Goal: Answer question/provide support

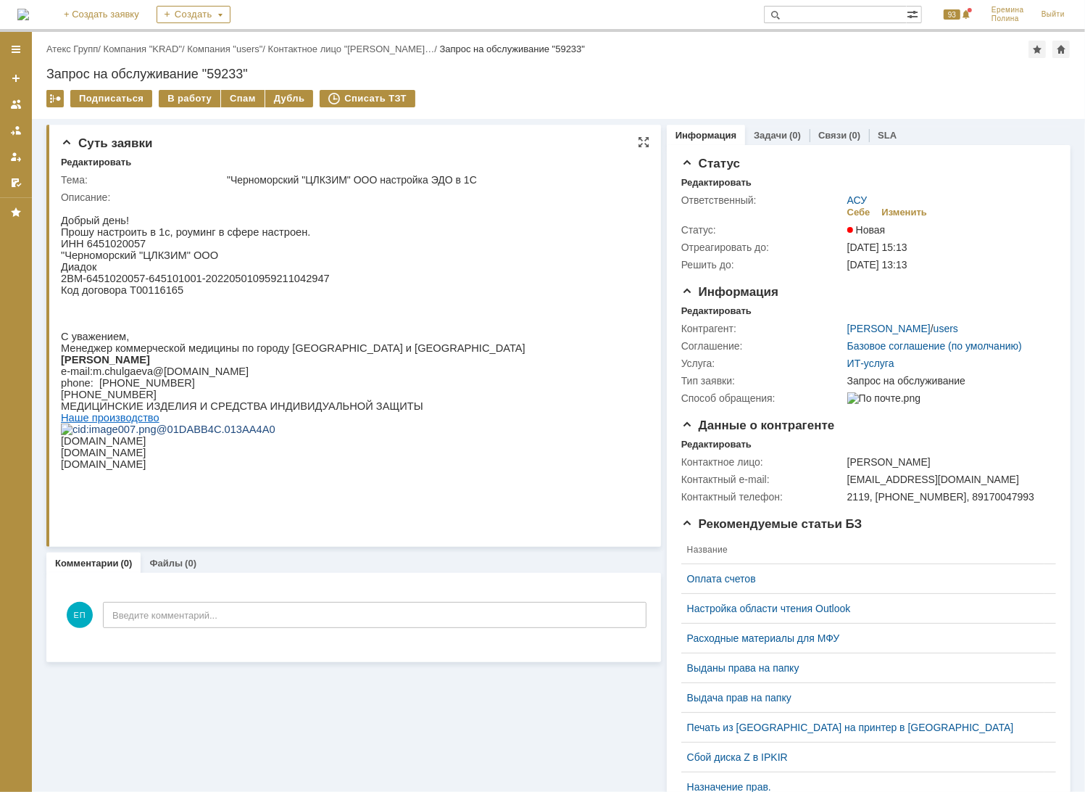
drag, startPoint x: 191, startPoint y: 97, endPoint x: 188, endPoint y: 141, distance: 44.3
click at [191, 97] on div "В работу" at bounding box center [190, 98] width 62 height 17
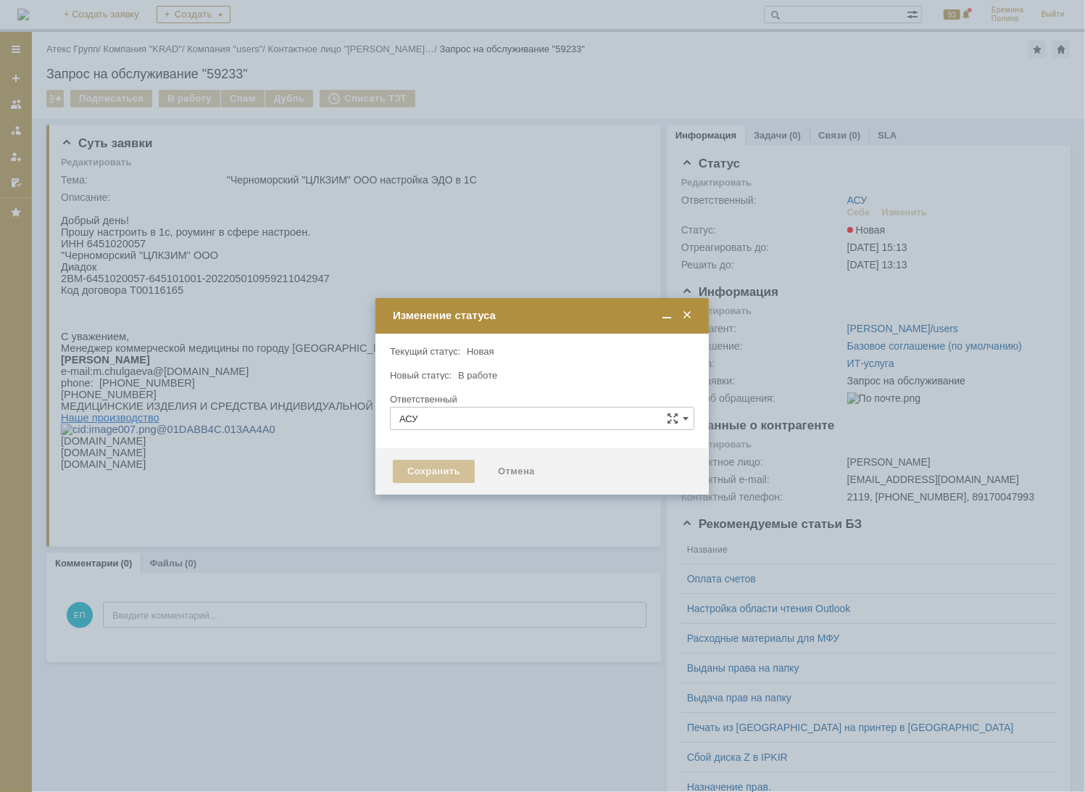
type input "[PERSON_NAME]"
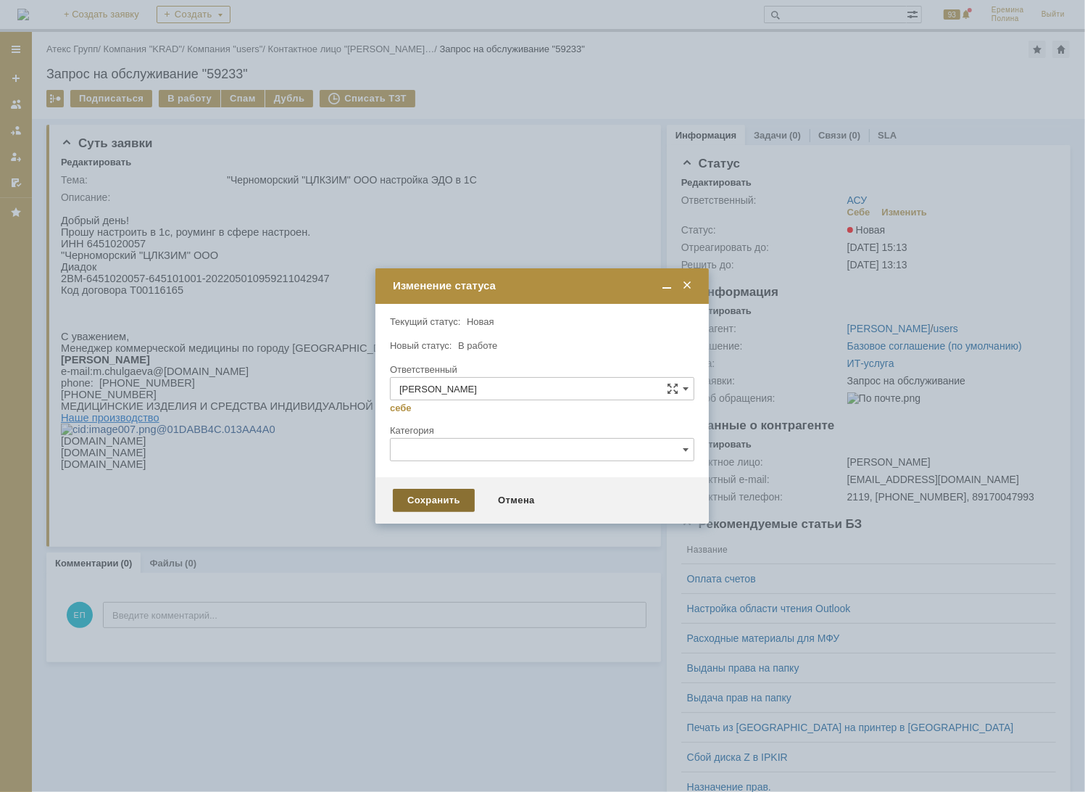
click at [415, 502] on div "Сохранить" at bounding box center [434, 500] width 82 height 23
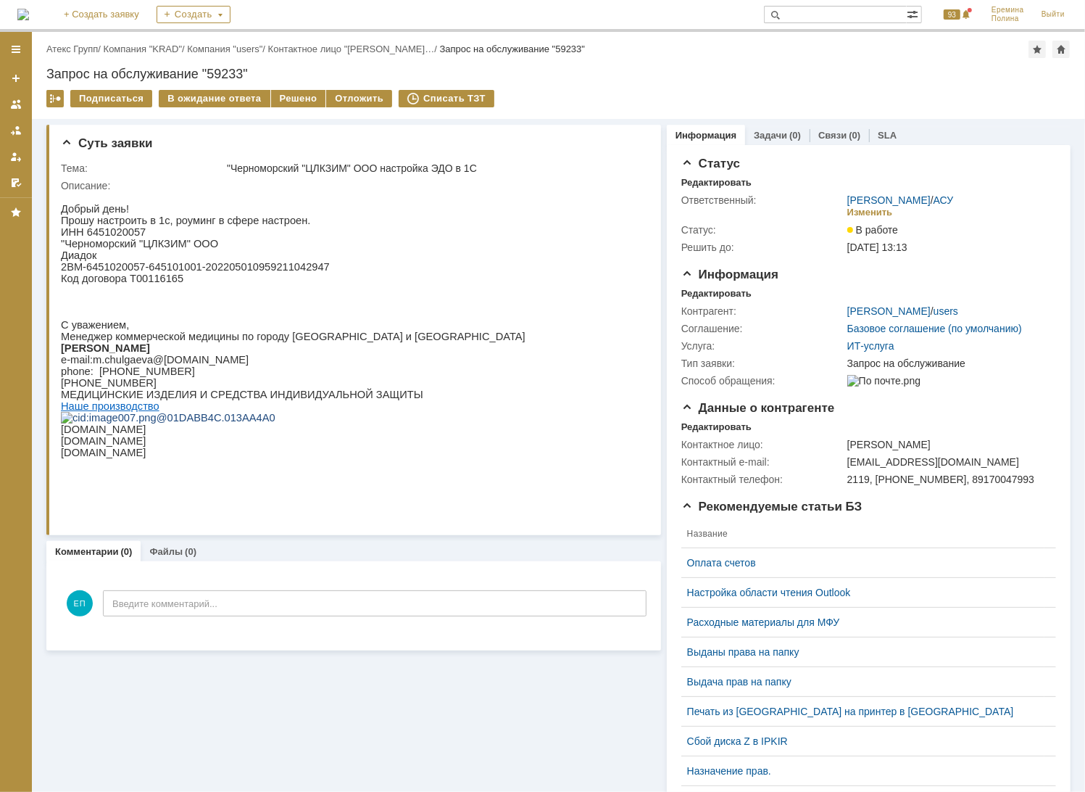
click at [123, 233] on p "ИНН 6451020057" at bounding box center [292, 231] width 465 height 12
copy p "6451020057"
click at [157, 279] on p "Код договора Т00116165" at bounding box center [292, 278] width 465 height 12
drag, startPoint x: 60, startPoint y: 270, endPoint x: 304, endPoint y: 274, distance: 243.6
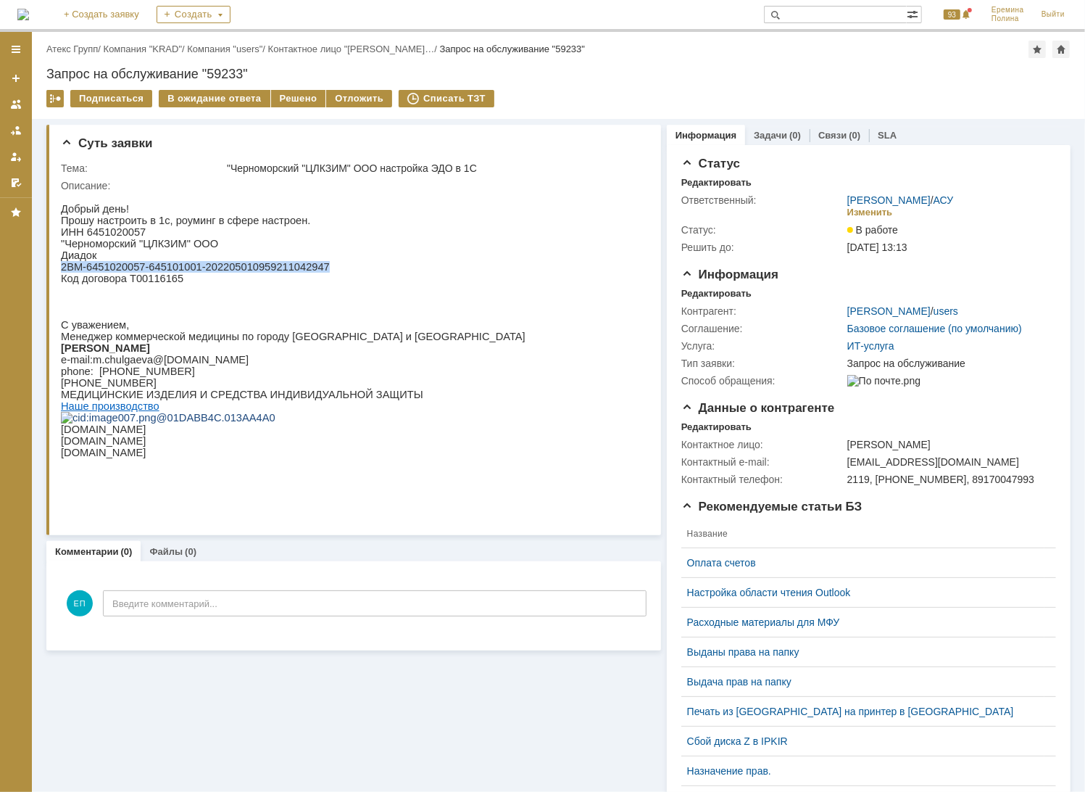
click at [304, 272] on p "2BM-6451020057-645101001-202205010959211042947" at bounding box center [292, 266] width 465 height 12
copy p "2BM-6451020057-645101001-202205010959211042947"
click at [141, 278] on p "Код договора Т00116165" at bounding box center [292, 278] width 465 height 12
click at [125, 234] on p "ИНН 6451020057" at bounding box center [292, 231] width 465 height 12
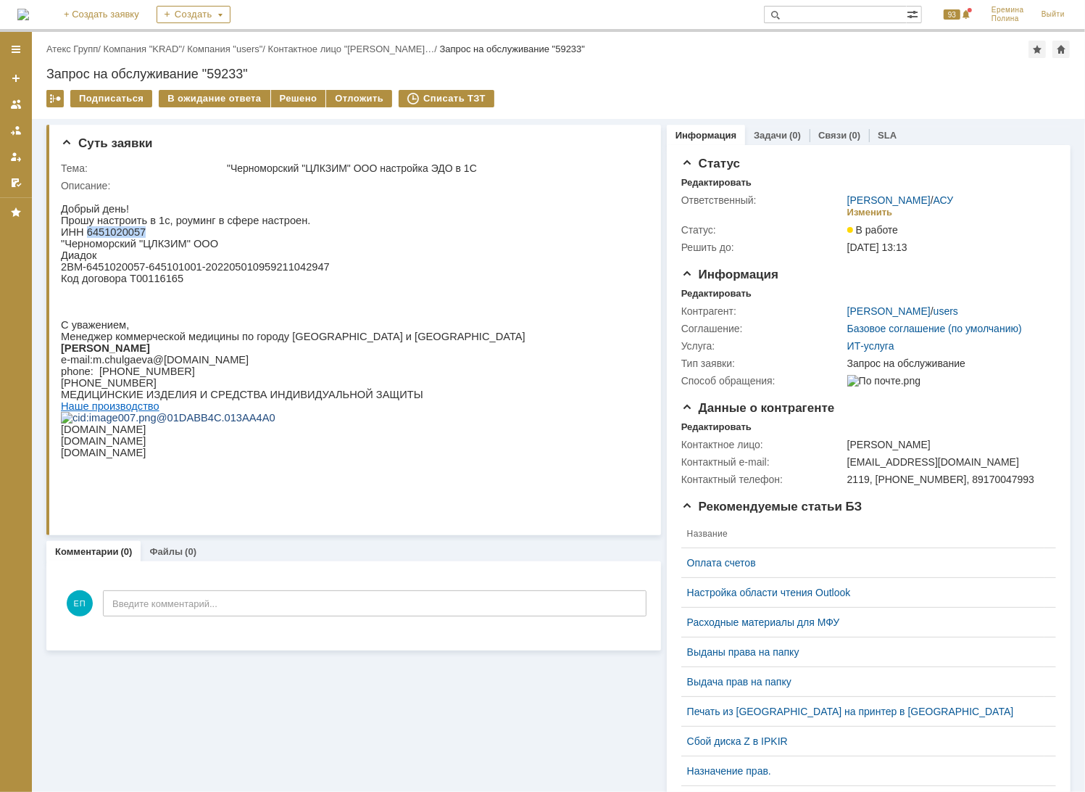
copy p "6451020057"
click at [305, 90] on div "Решено" at bounding box center [298, 98] width 55 height 17
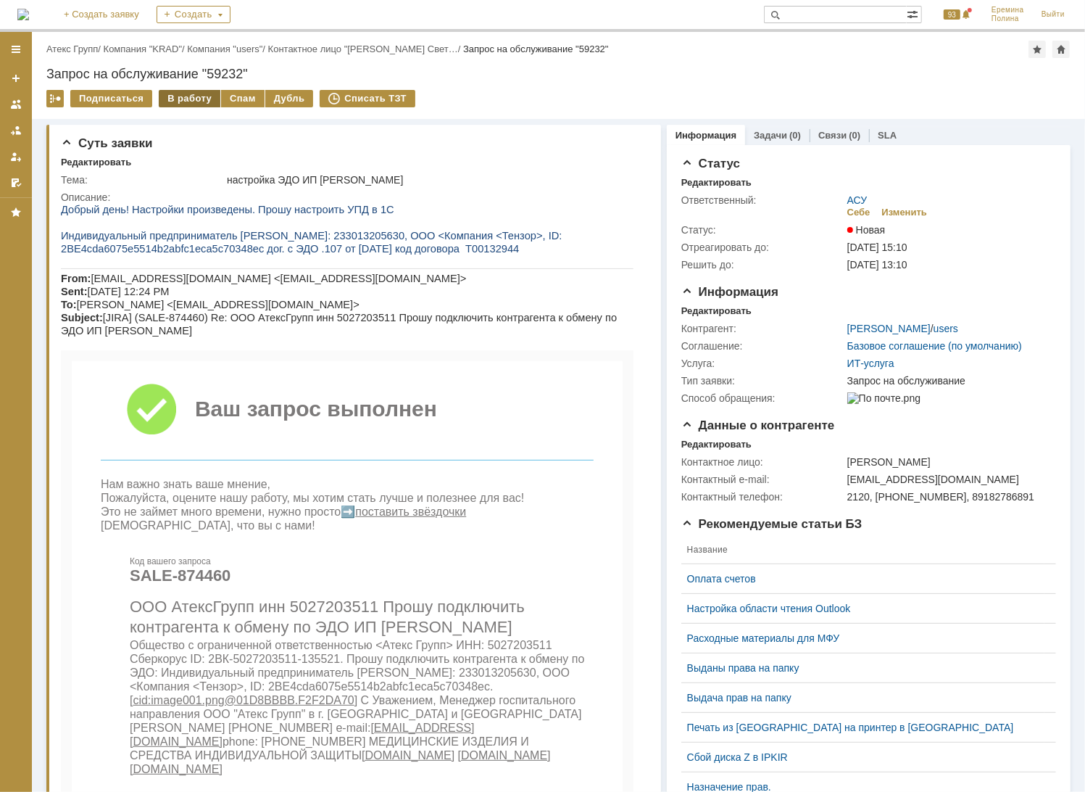
click at [183, 96] on div "В работу" at bounding box center [190, 98] width 62 height 17
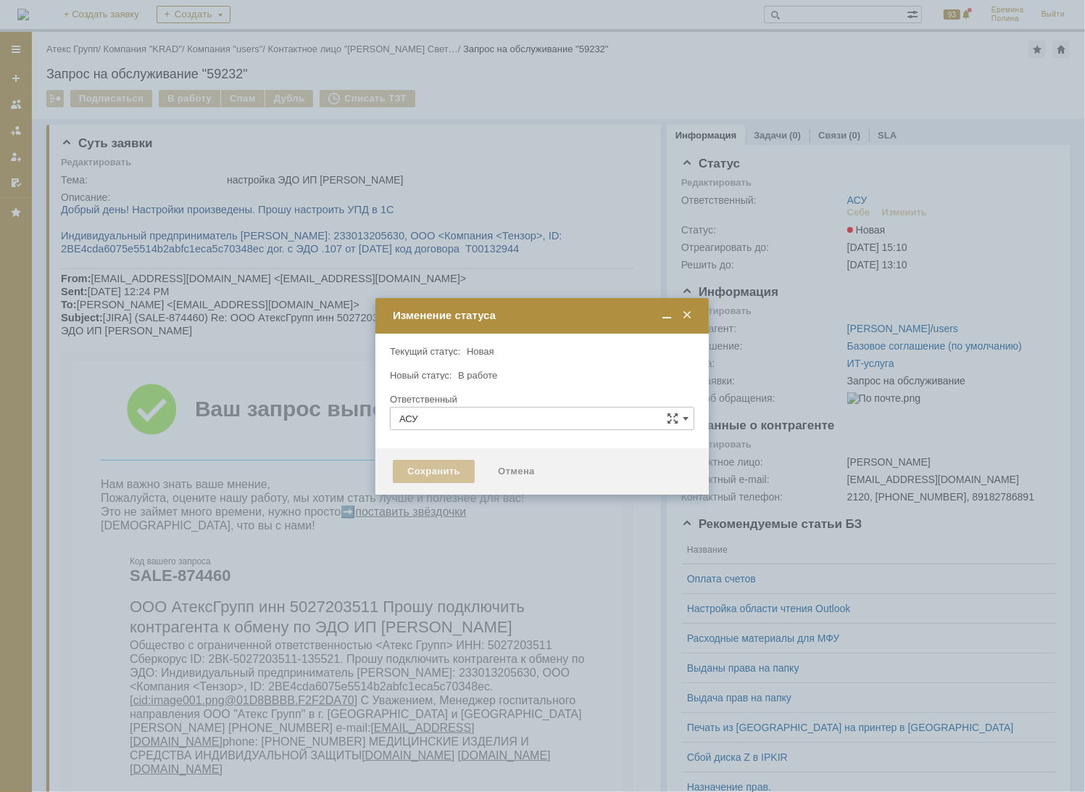
type input "[PERSON_NAME]"
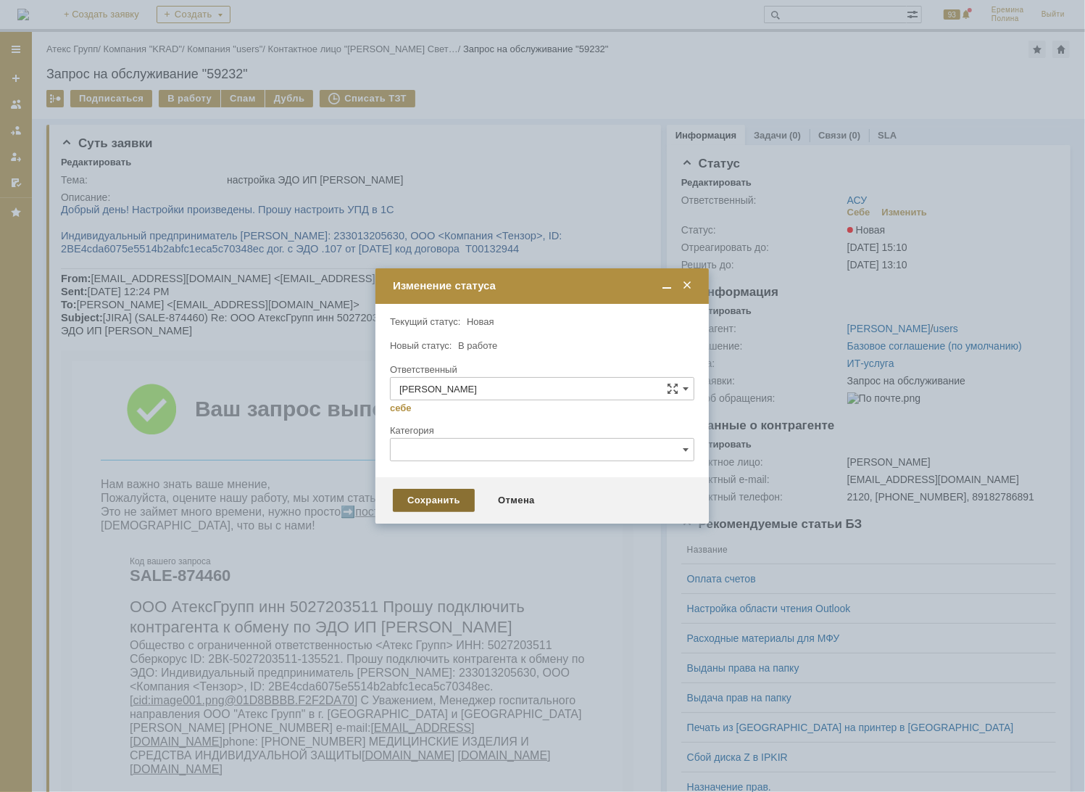
click at [418, 505] on div "Сохранить" at bounding box center [434, 500] width 82 height 23
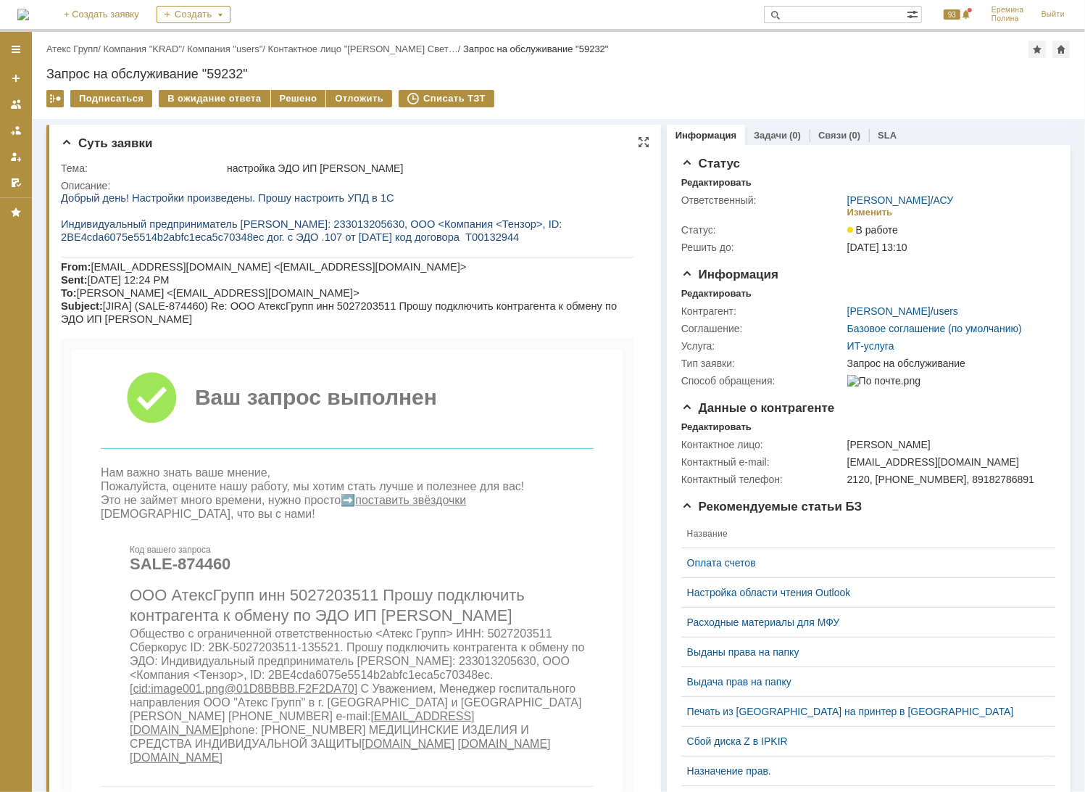
click at [412, 228] on span "Индивидуальный предприниматель [PERSON_NAME]: 233013205630, ООО <Компания <Тенз…" at bounding box center [311, 229] width 502 height 25
copy span "233013205630"
drag, startPoint x: 468, startPoint y: 201, endPoint x: 534, endPoint y: 343, distance: 156.3
click at [468, 201] on p "Добрый день! Настройки произведены. Прошу настроить УПД в 1С" at bounding box center [346, 197] width 573 height 13
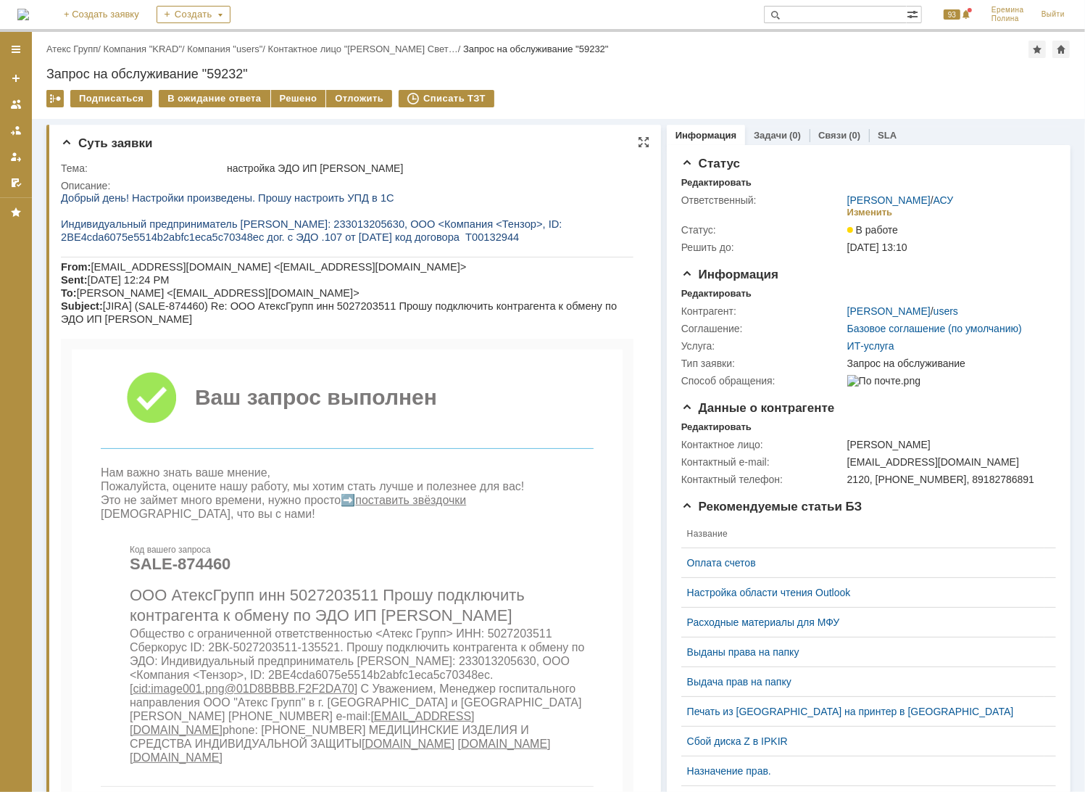
drag, startPoint x: 120, startPoint y: 431, endPoint x: 204, endPoint y: 245, distance: 204.0
drag, startPoint x: 62, startPoint y: 241, endPoint x: 241, endPoint y: 241, distance: 179.8
click at [241, 241] on span "Индивидуальный предприниматель Ковина Ольга Михайловна ИНН: 233013205630, ООО <…" at bounding box center [311, 229] width 502 height 25
copy span "2BE4cda6075e5514b2abfc1eca5c70348ec"
click at [164, 227] on span "Индивидуальный предприниматель Ковина Ольга Михайловна ИНН: 233013205630, ООО <…" at bounding box center [311, 229] width 502 height 25
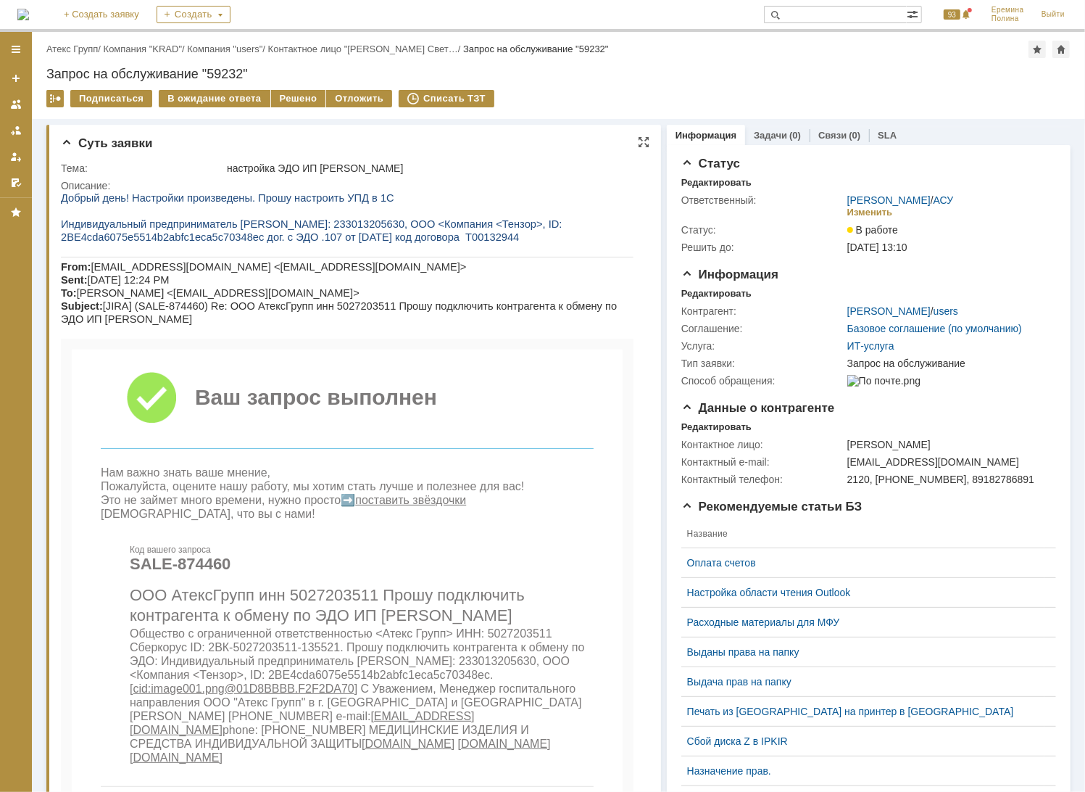
drag, startPoint x: 189, startPoint y: 156, endPoint x: 254, endPoint y: 138, distance: 67.7
click at [189, 157] on div "Тема: настройка ЭДО ИП Ковина О.М. Описание:" at bounding box center [355, 578] width 589 height 842
click at [301, 99] on div "Решено" at bounding box center [298, 98] width 55 height 17
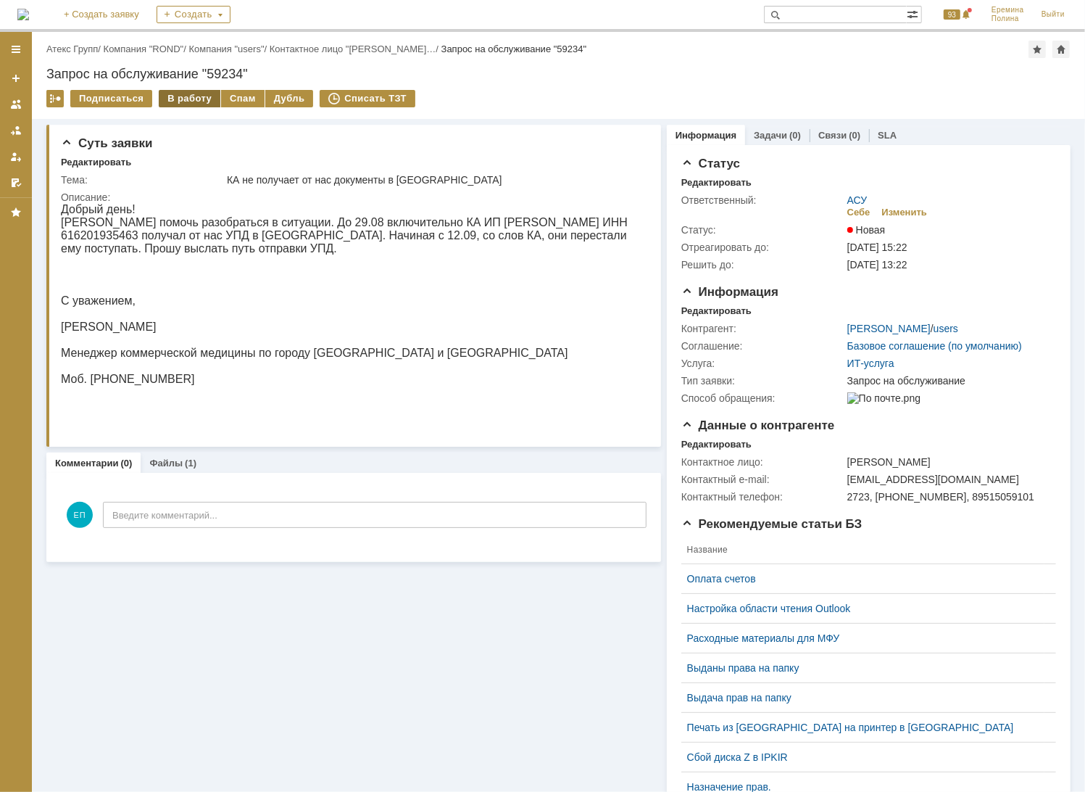
drag, startPoint x: 202, startPoint y: 104, endPoint x: 387, endPoint y: 7, distance: 208.8
click at [202, 102] on div "В работу" at bounding box center [190, 98] width 62 height 17
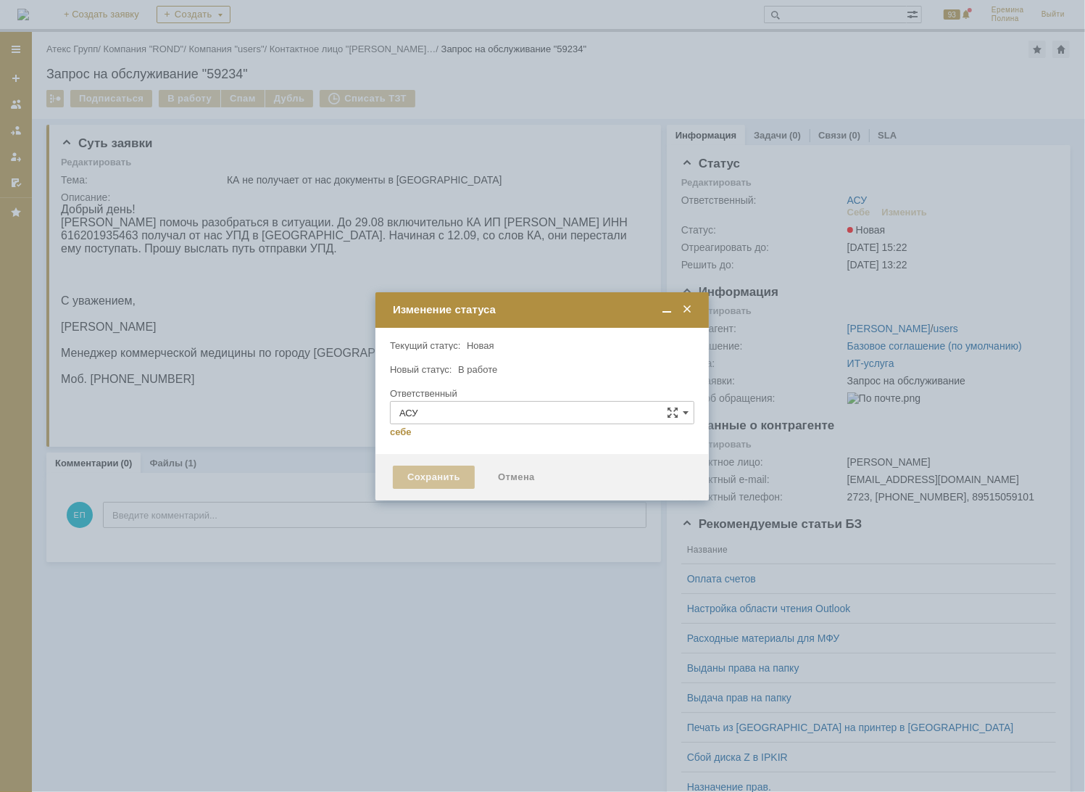
type input "[PERSON_NAME]"
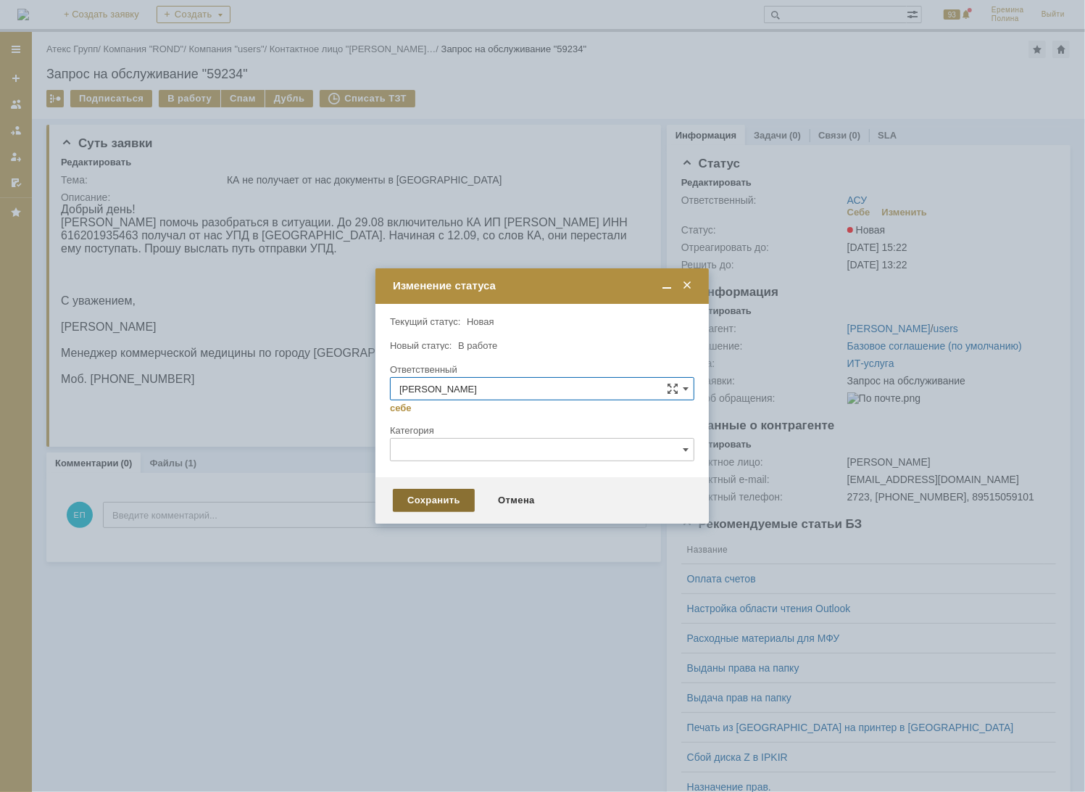
click at [448, 494] on div "Сохранить" at bounding box center [434, 500] width 82 height 23
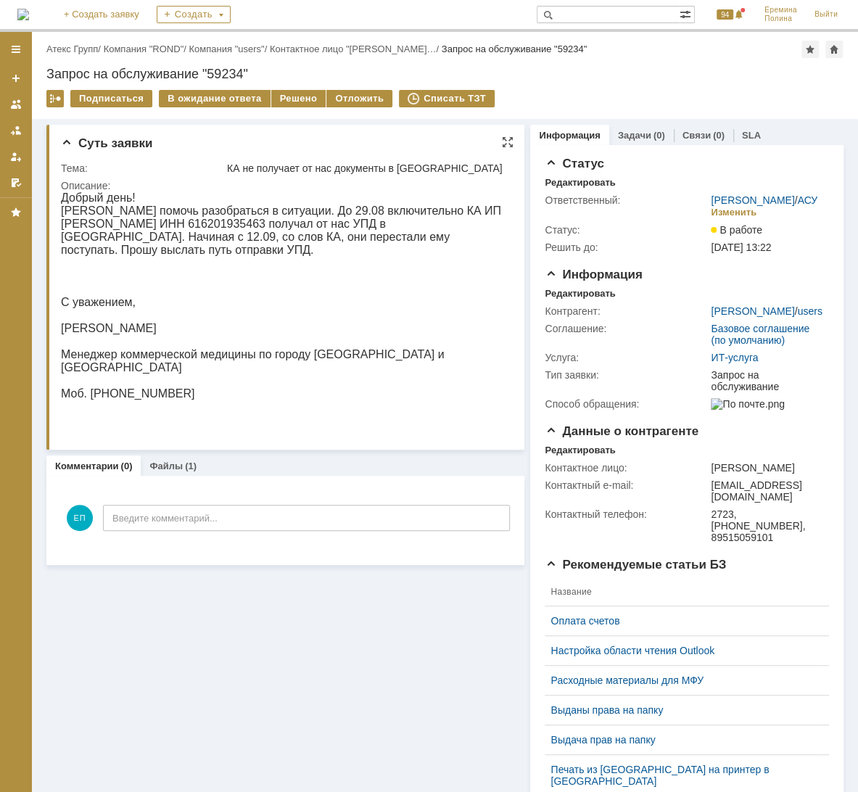
click at [339, 238] on div "Прошу помочь разобраться в ситуации. До 29.08 включительно КА ИП Якушева Е.В. И…" at bounding box center [281, 230] width 441 height 52
click at [174, 230] on div "Прошу помочь разобраться в ситуации. До 29.08 включительно КА ИП Якушева Е.В. И…" at bounding box center [281, 230] width 441 height 52
copy div "616201935463"
click at [284, 99] on div "Решено" at bounding box center [298, 98] width 55 height 17
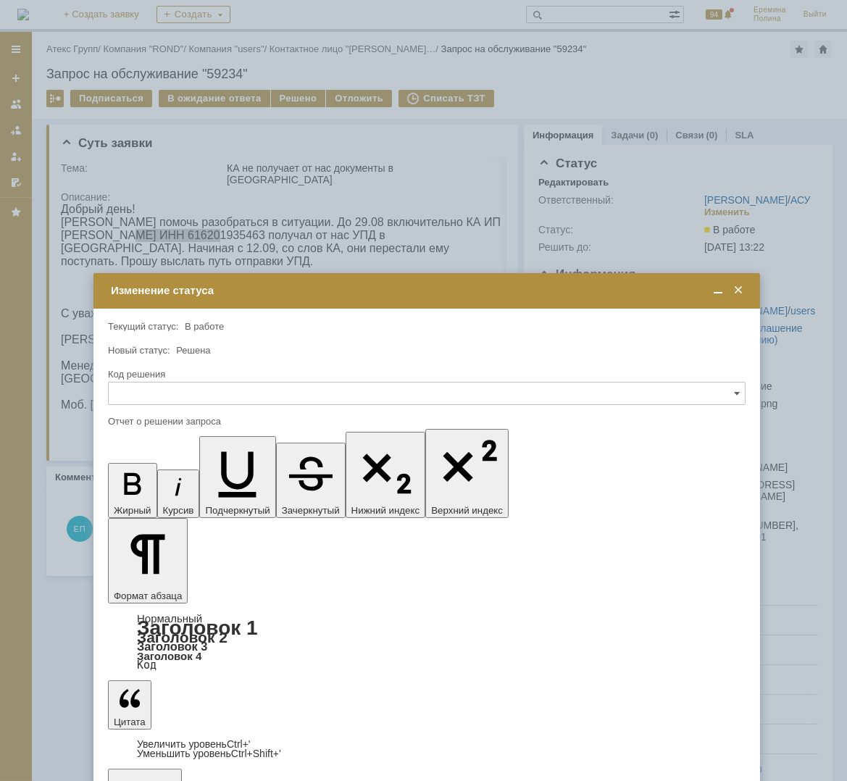
drag, startPoint x: 431, startPoint y: 239, endPoint x: 435, endPoint y: 296, distance: 57.4
click at [435, 296] on div "Изменение статуса" at bounding box center [428, 290] width 635 height 13
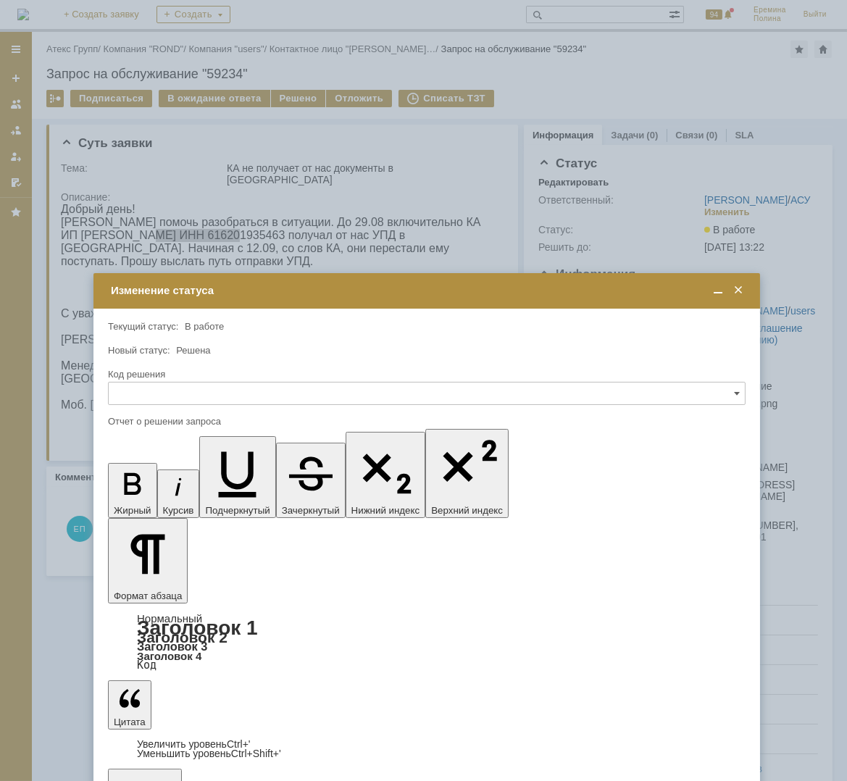
drag, startPoint x: 331, startPoint y: 4315, endPoint x: 320, endPoint y: 4313, distance: 10.3
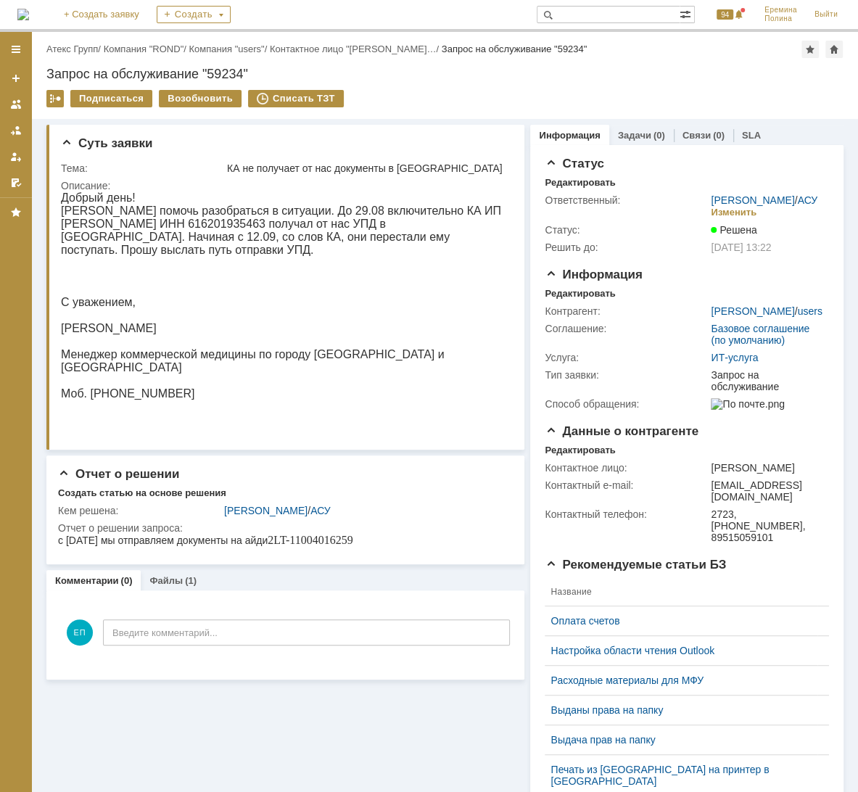
click at [155, 228] on div "Прошу помочь разобраться в ситуации. До 29.08 включительно КА ИП Якушева Е.В. И…" at bounding box center [281, 230] width 441 height 52
copy div "616201935463"
